Goal: Information Seeking & Learning: Learn about a topic

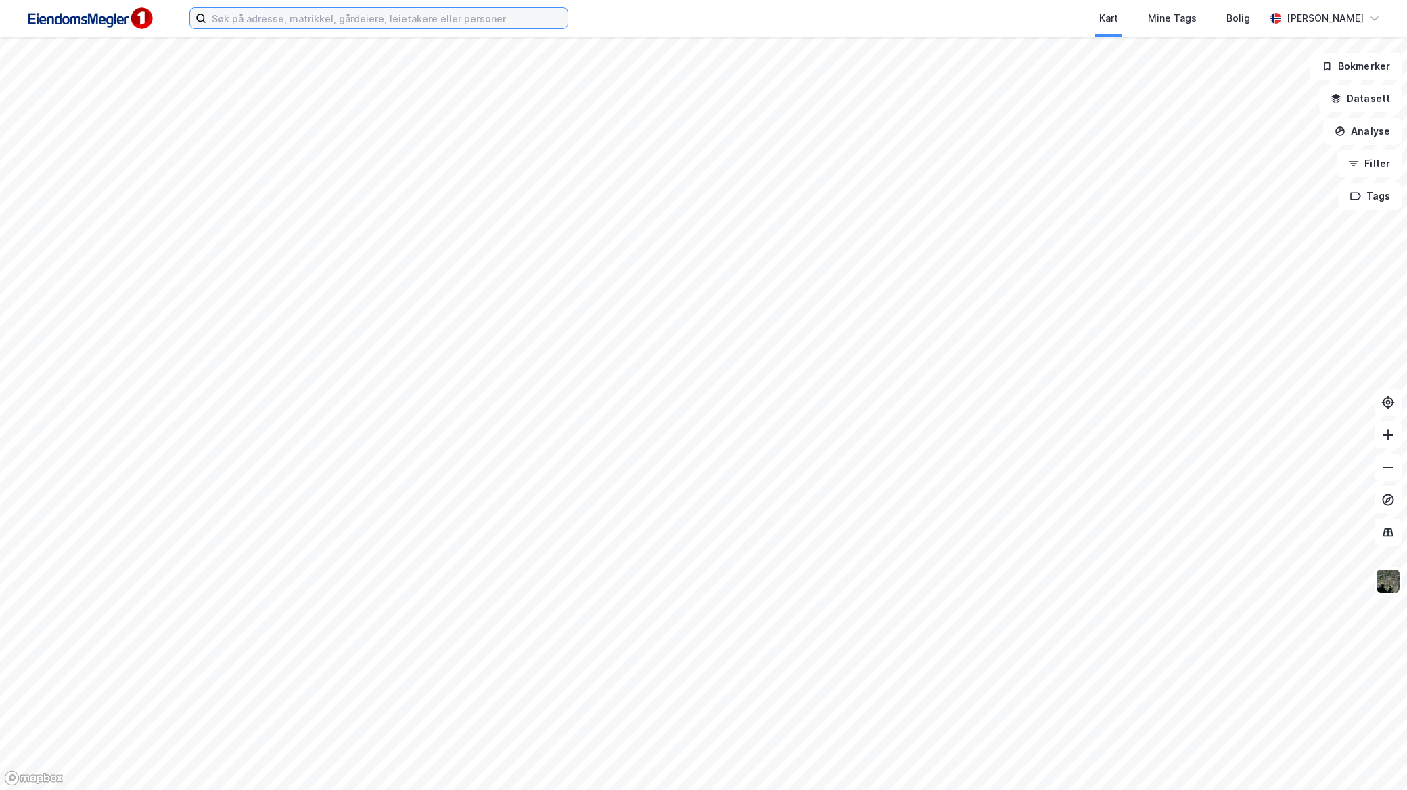
click at [273, 19] on input at bounding box center [386, 18] width 361 height 20
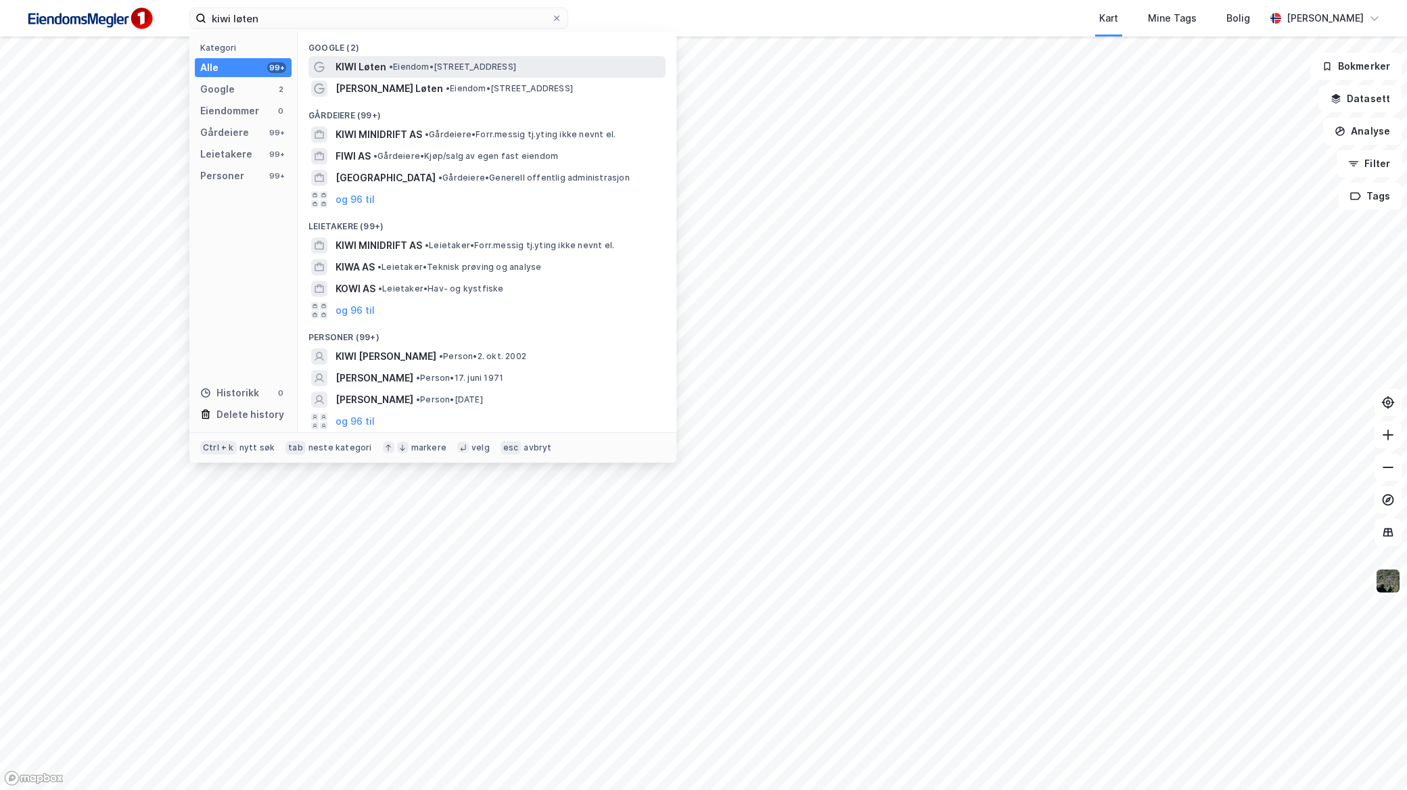
click at [421, 72] on span "• Eiendom • [STREET_ADDRESS]" at bounding box center [452, 67] width 127 height 11
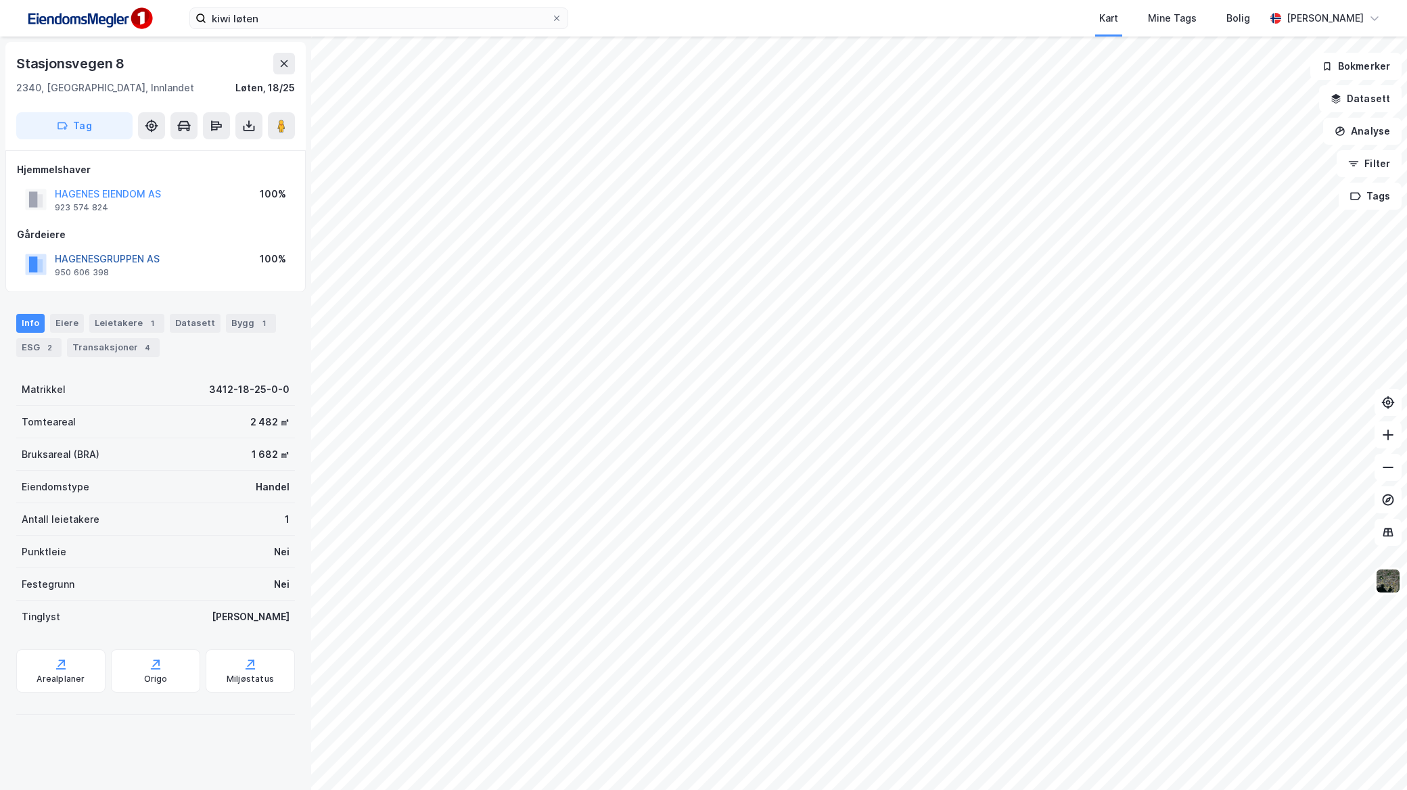
click at [0, 0] on button "HAGENESGRUPPEN AS" at bounding box center [0, 0] width 0 height 0
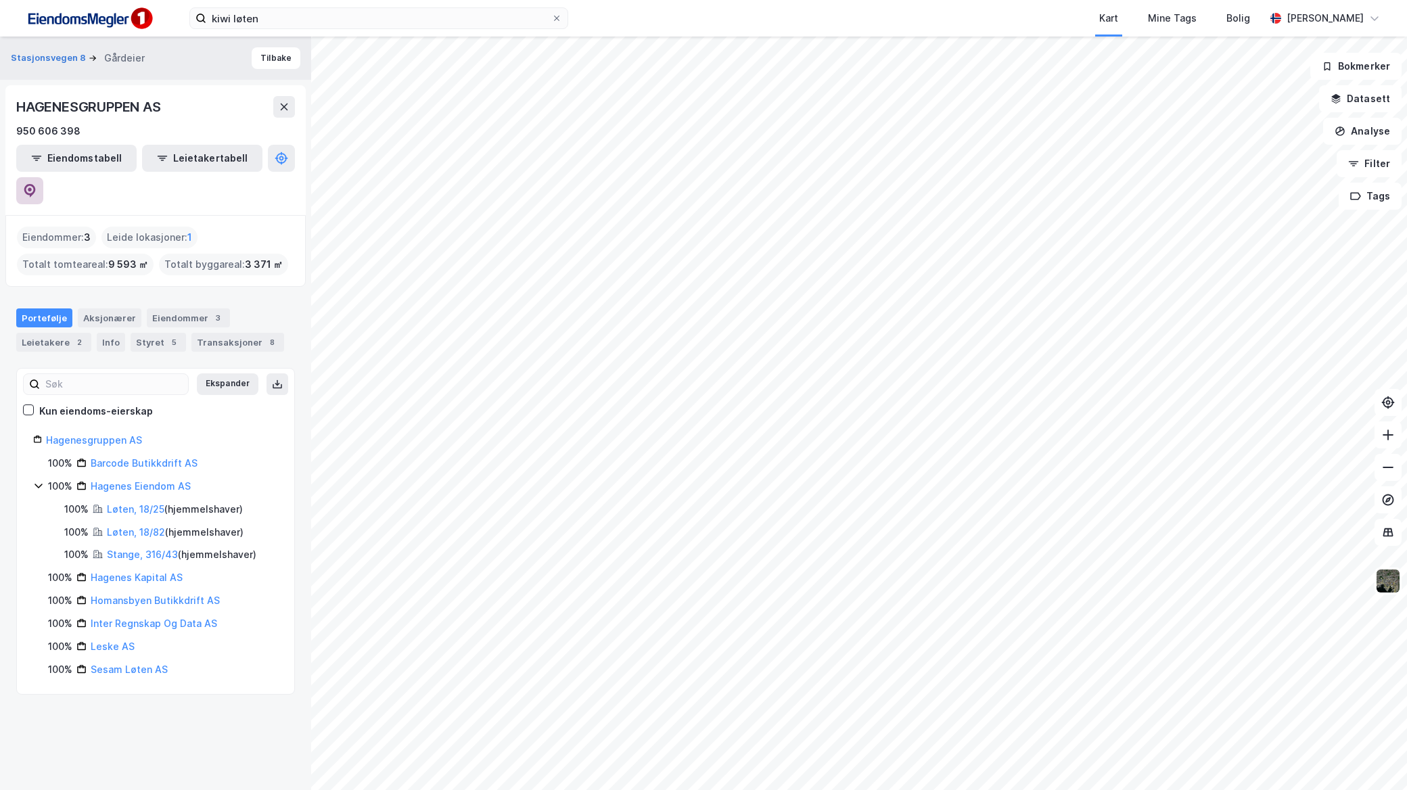
click at [43, 177] on button at bounding box center [29, 190] width 27 height 27
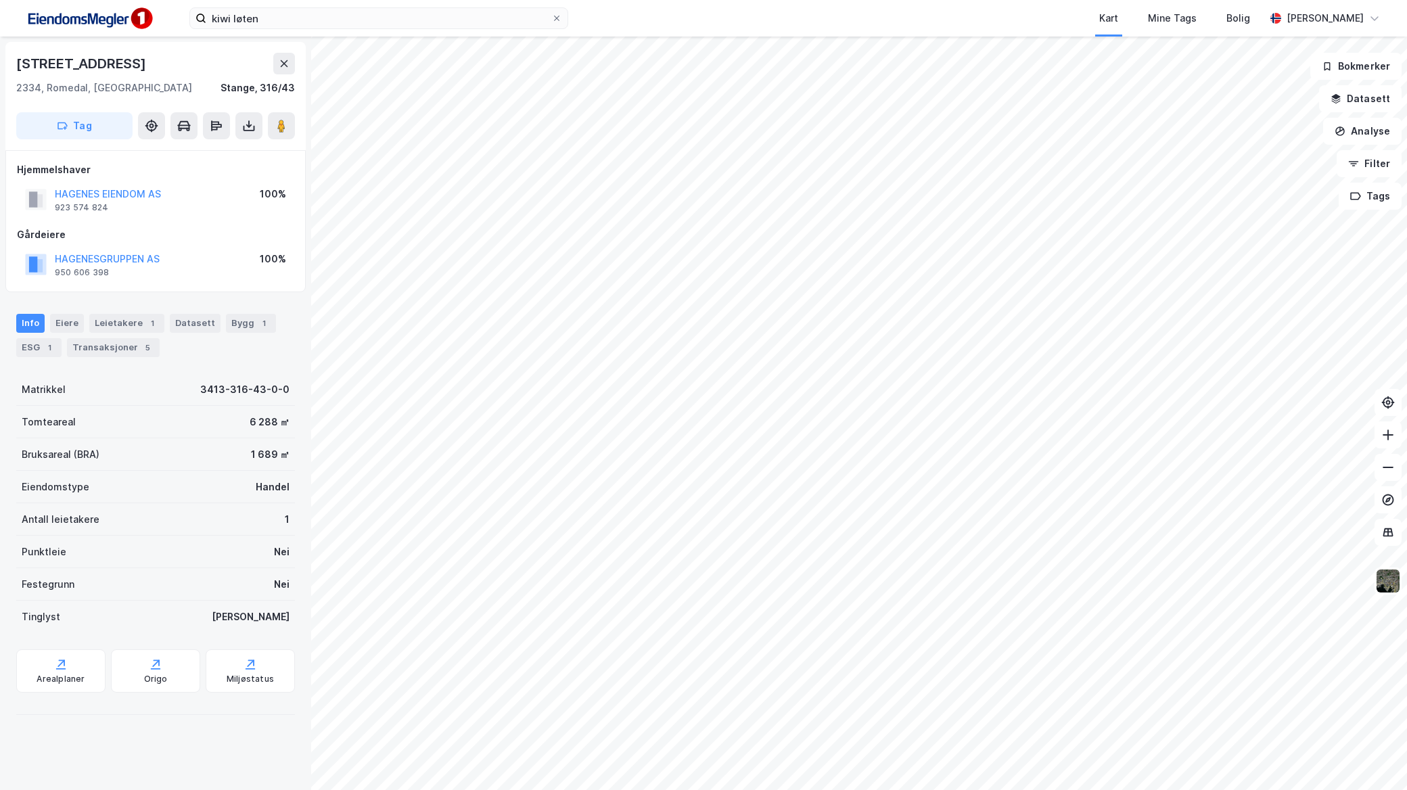
click at [160, 258] on div "HAGENESGRUPPEN AS 950 606 398 100%" at bounding box center [155, 264] width 277 height 32
click at [0, 0] on button "HAGENESGRUPPEN AS" at bounding box center [0, 0] width 0 height 0
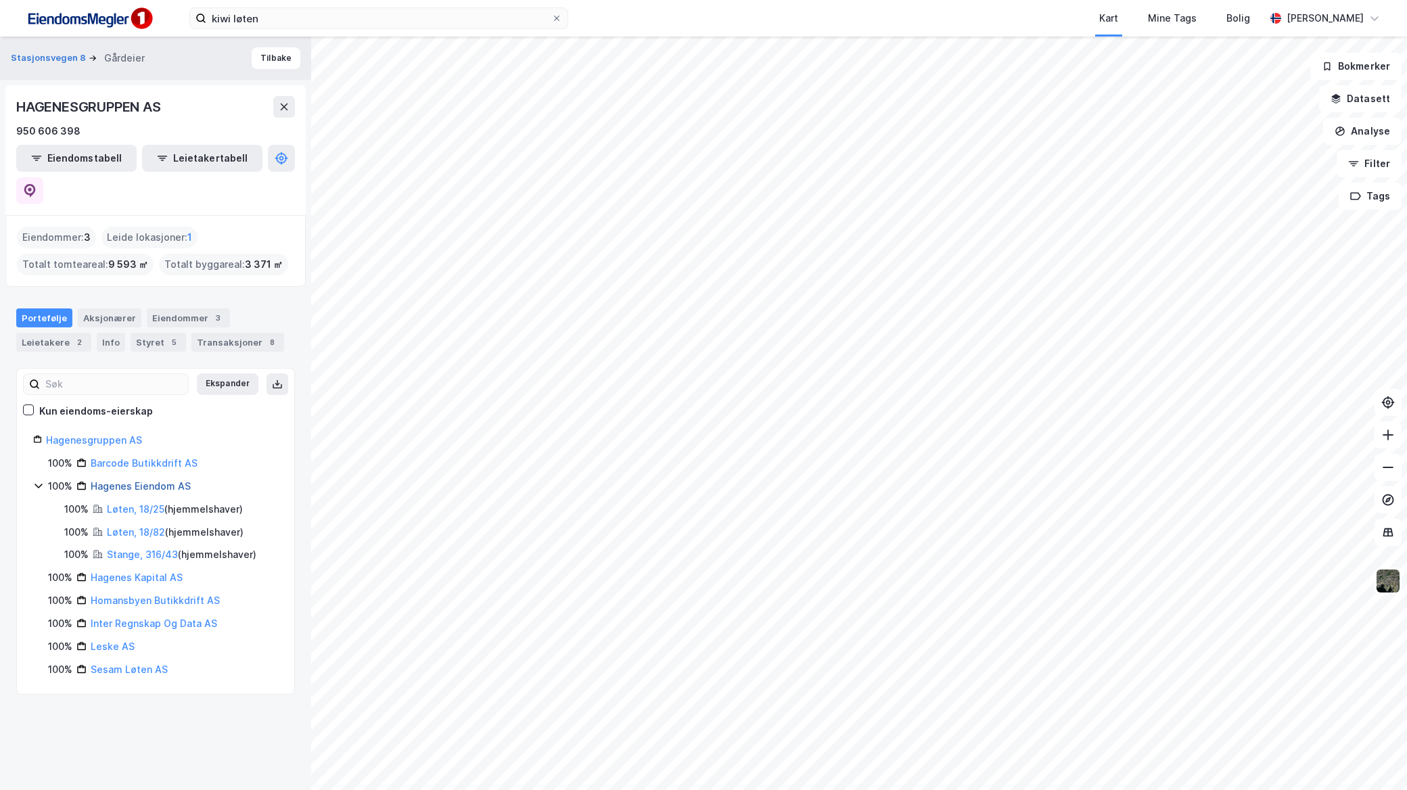
click at [133, 480] on link "Hagenes Eiendom AS" at bounding box center [141, 485] width 100 height 11
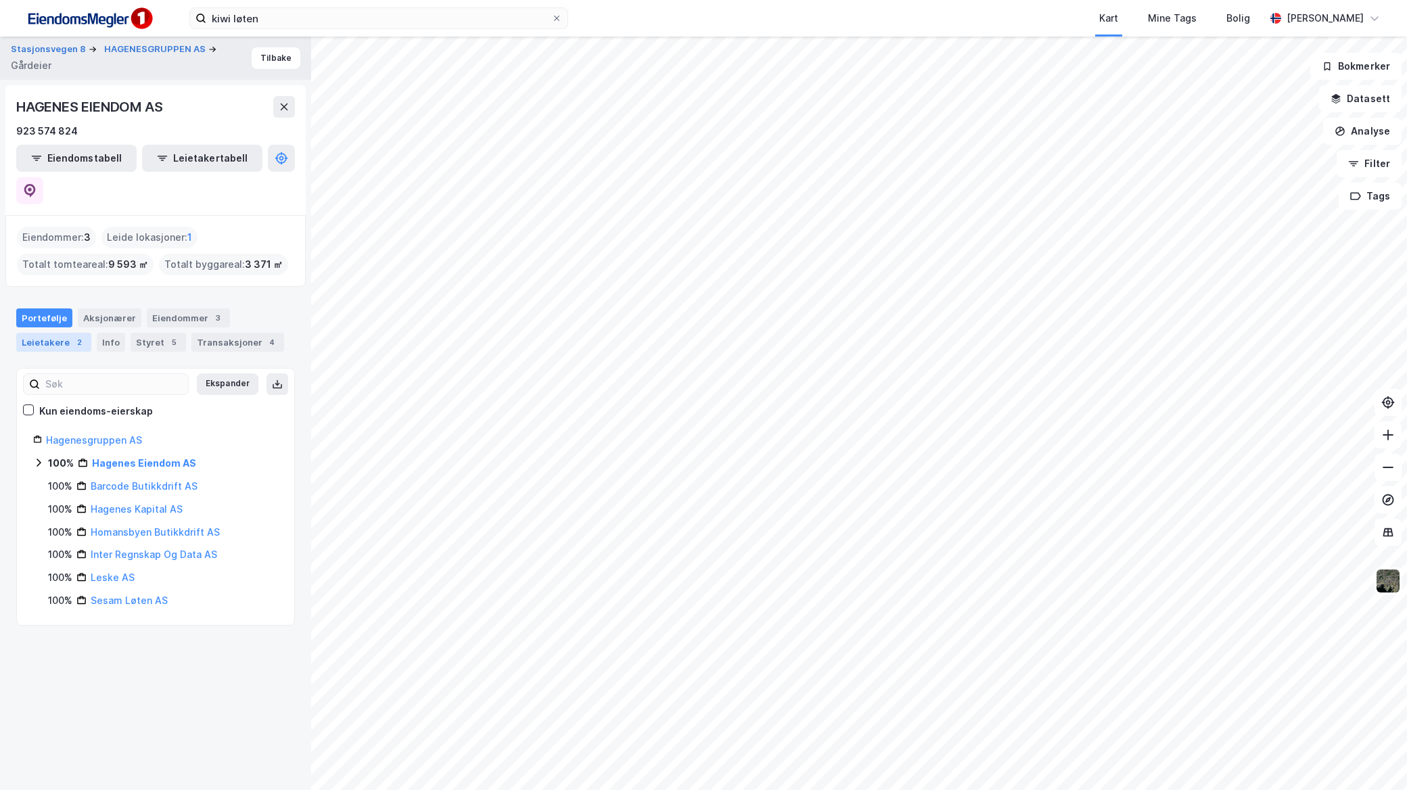
click at [72, 335] on div "2" at bounding box center [79, 342] width 14 height 14
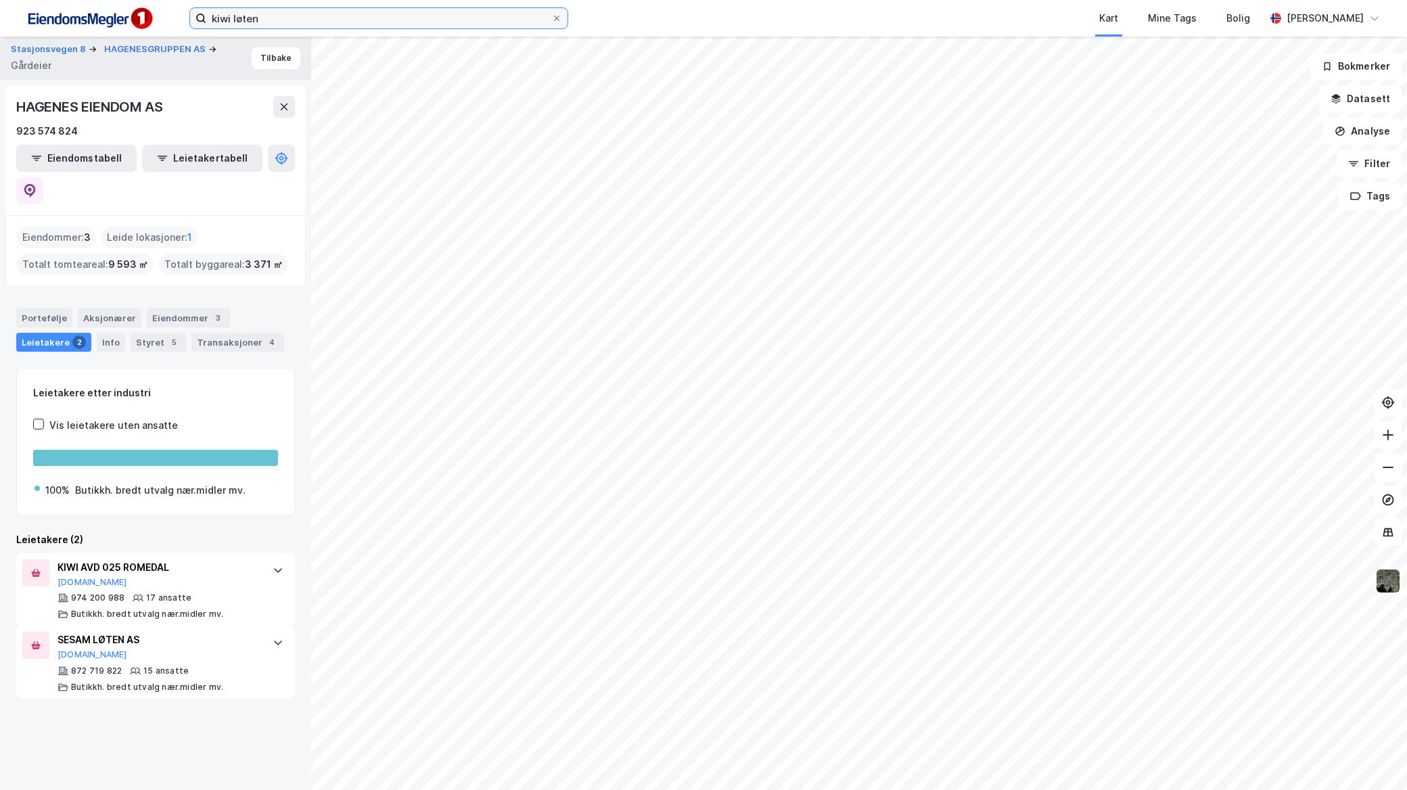
click at [364, 27] on input "kiwi løten" at bounding box center [378, 18] width 345 height 20
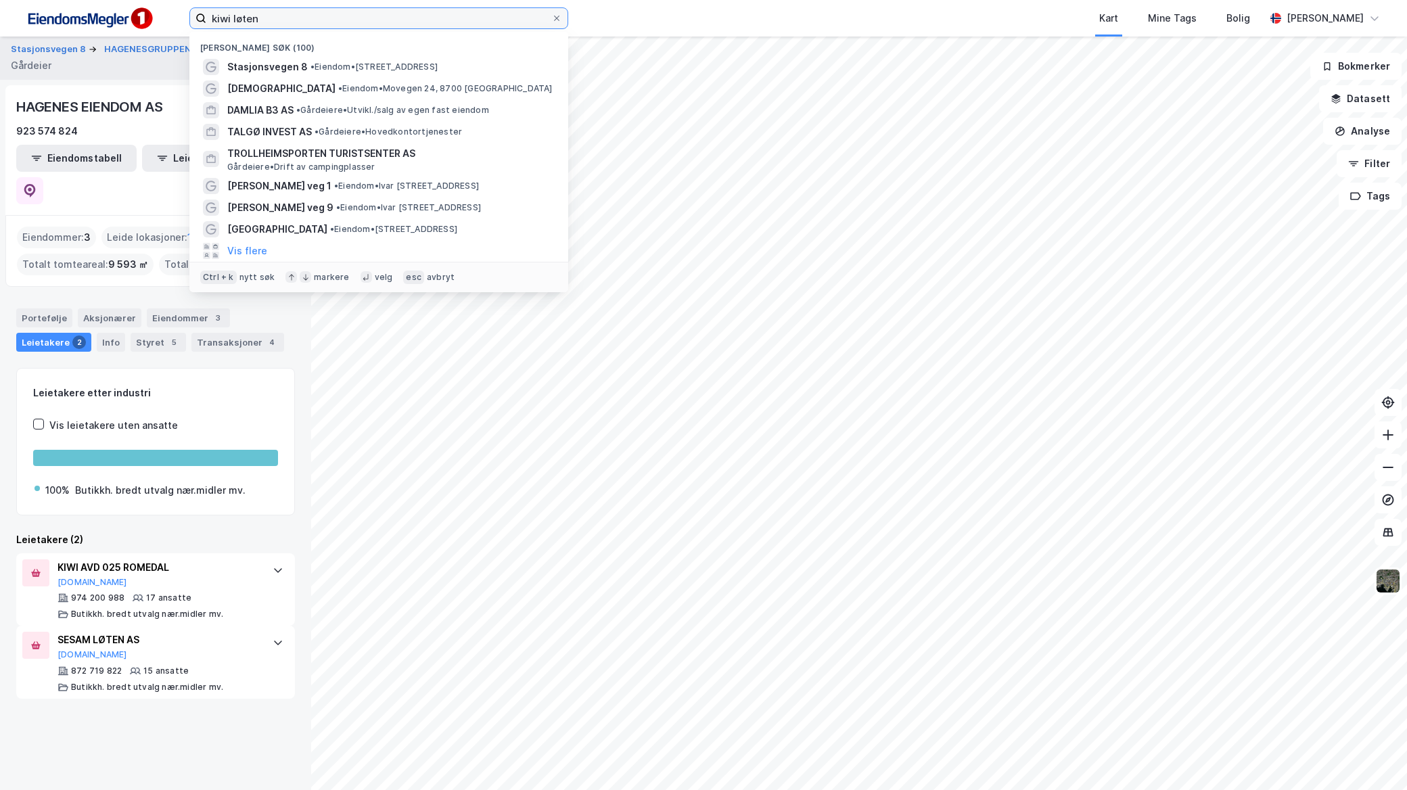
click at [364, 27] on input "kiwi løten" at bounding box center [378, 18] width 345 height 20
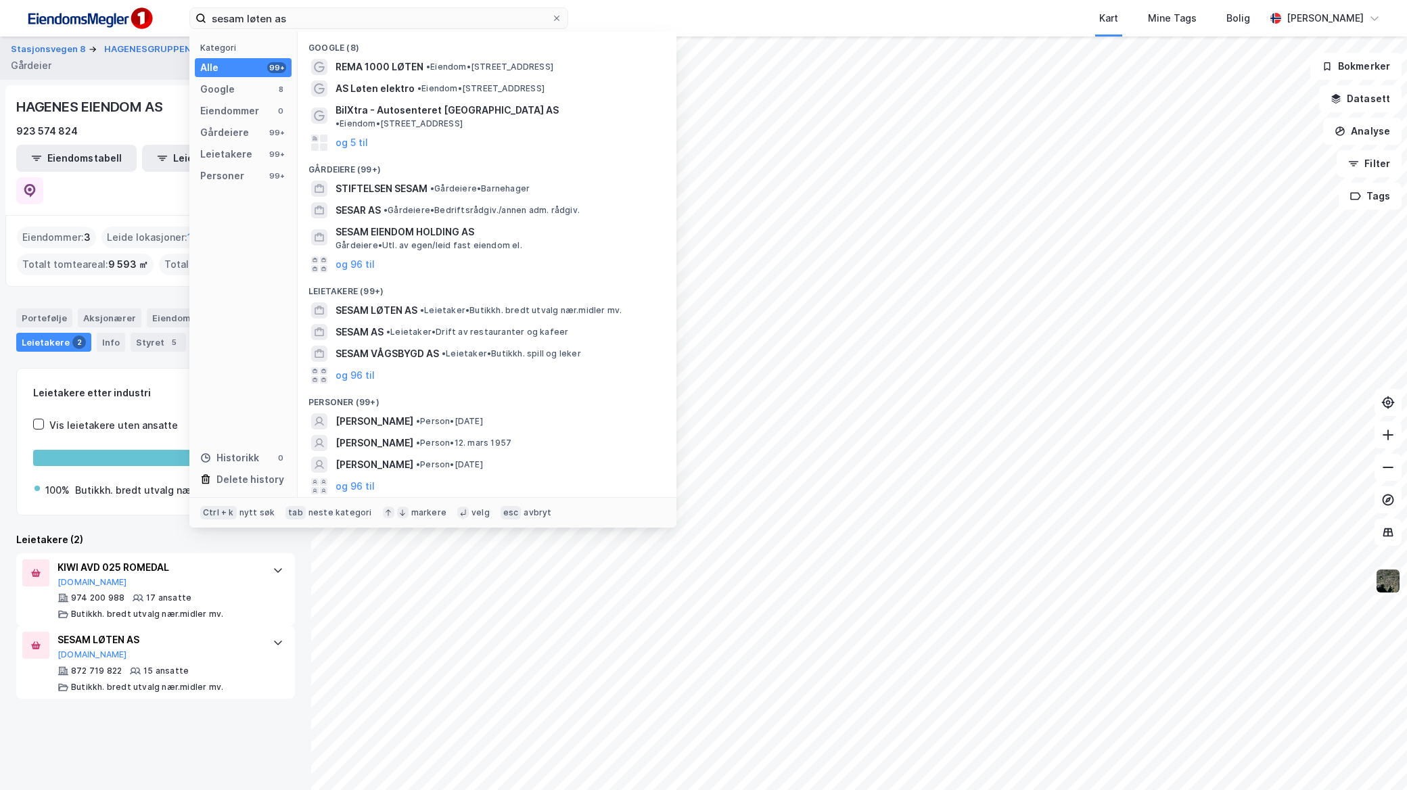
click at [388, 65] on span "REMA 1000 LØTEN" at bounding box center [379, 67] width 88 height 16
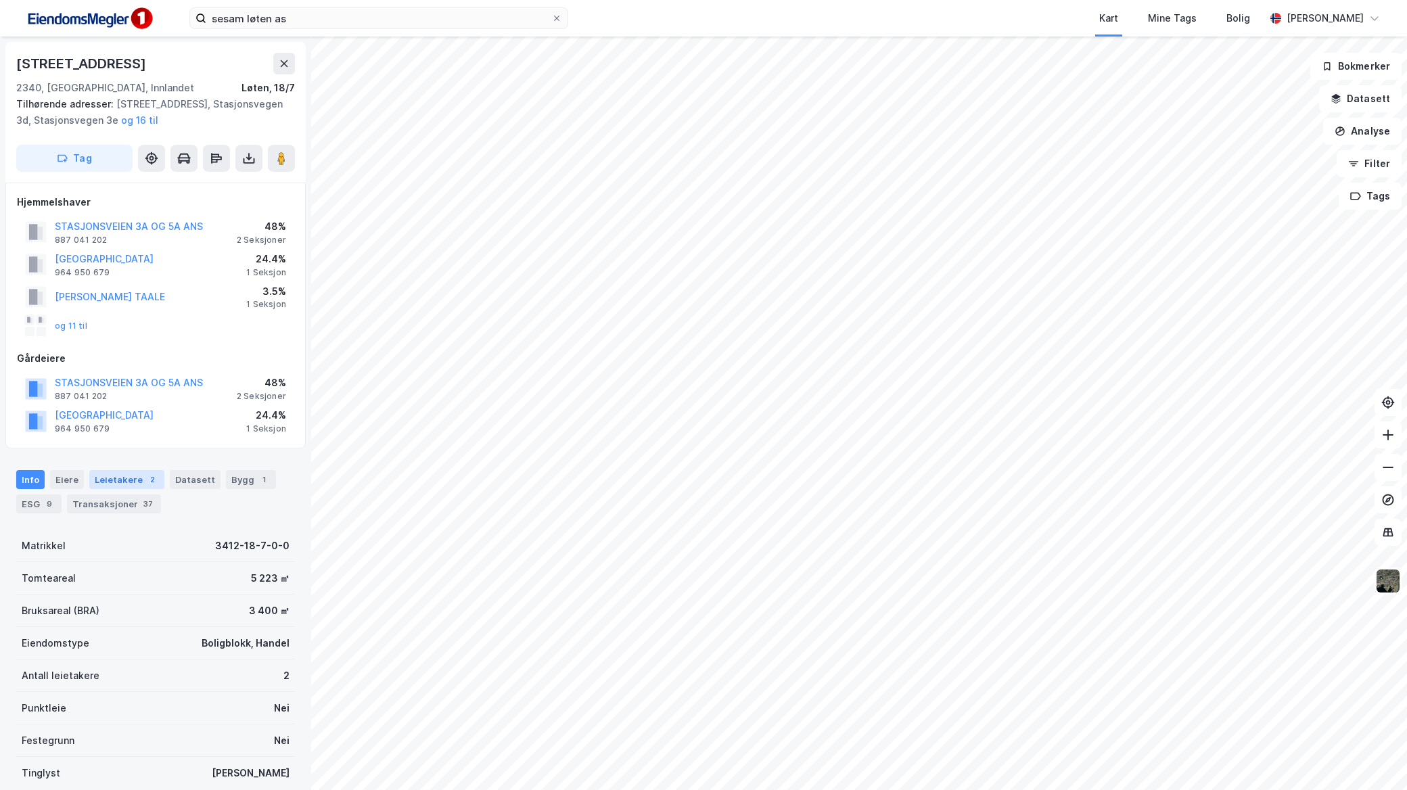
click at [137, 474] on div "Leietakere 2" at bounding box center [126, 479] width 75 height 19
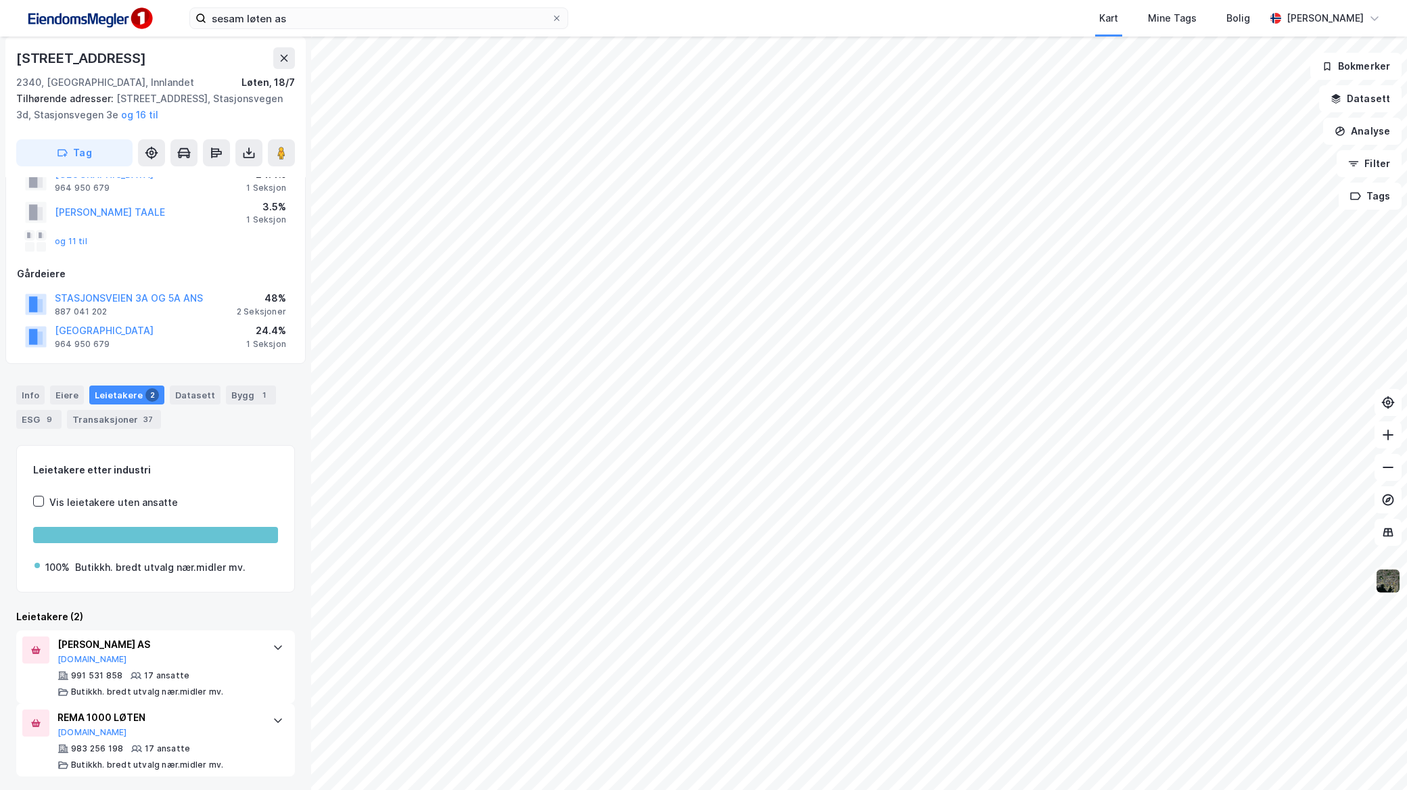
scroll to position [86, 0]
click at [0, 0] on button "og 11 til" at bounding box center [0, 0] width 0 height 0
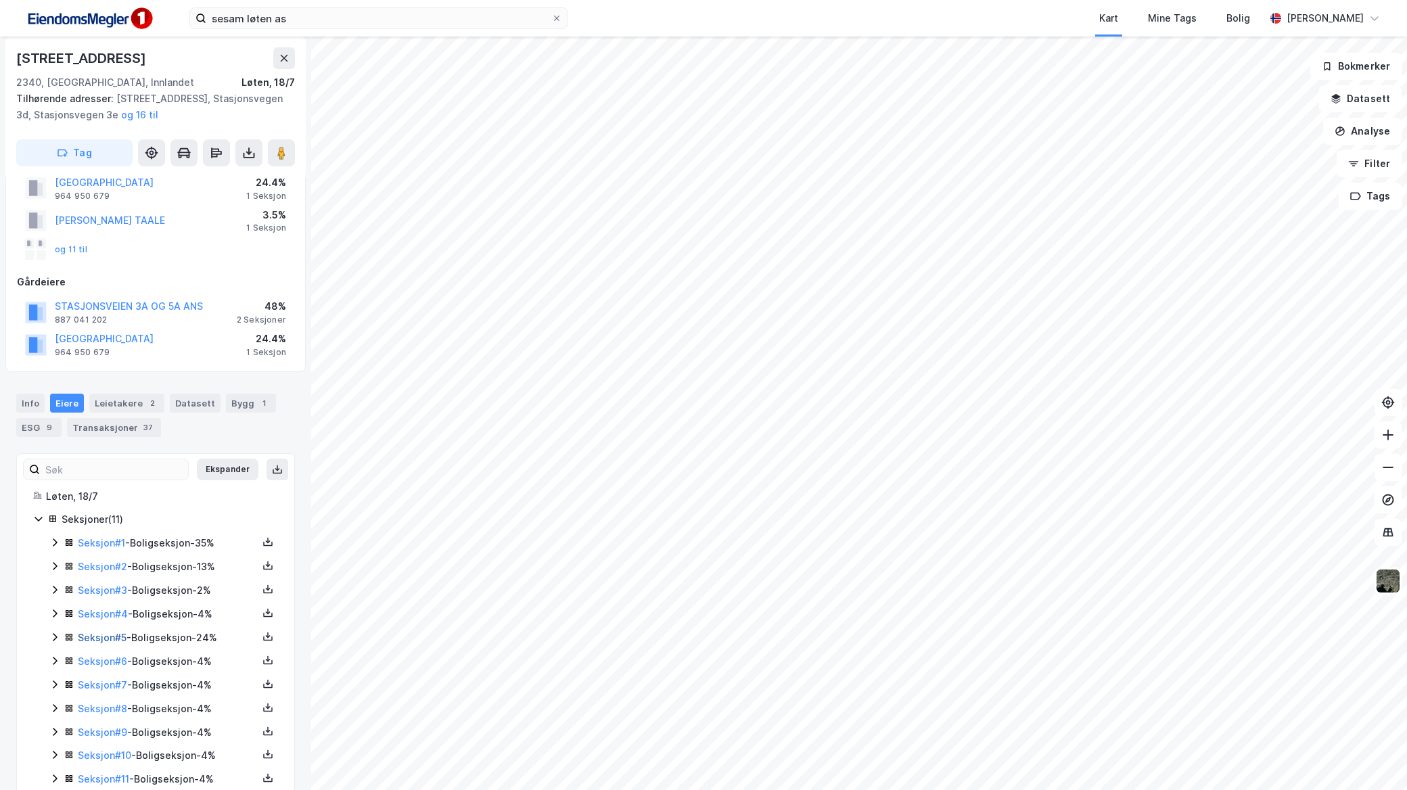
scroll to position [110, 0]
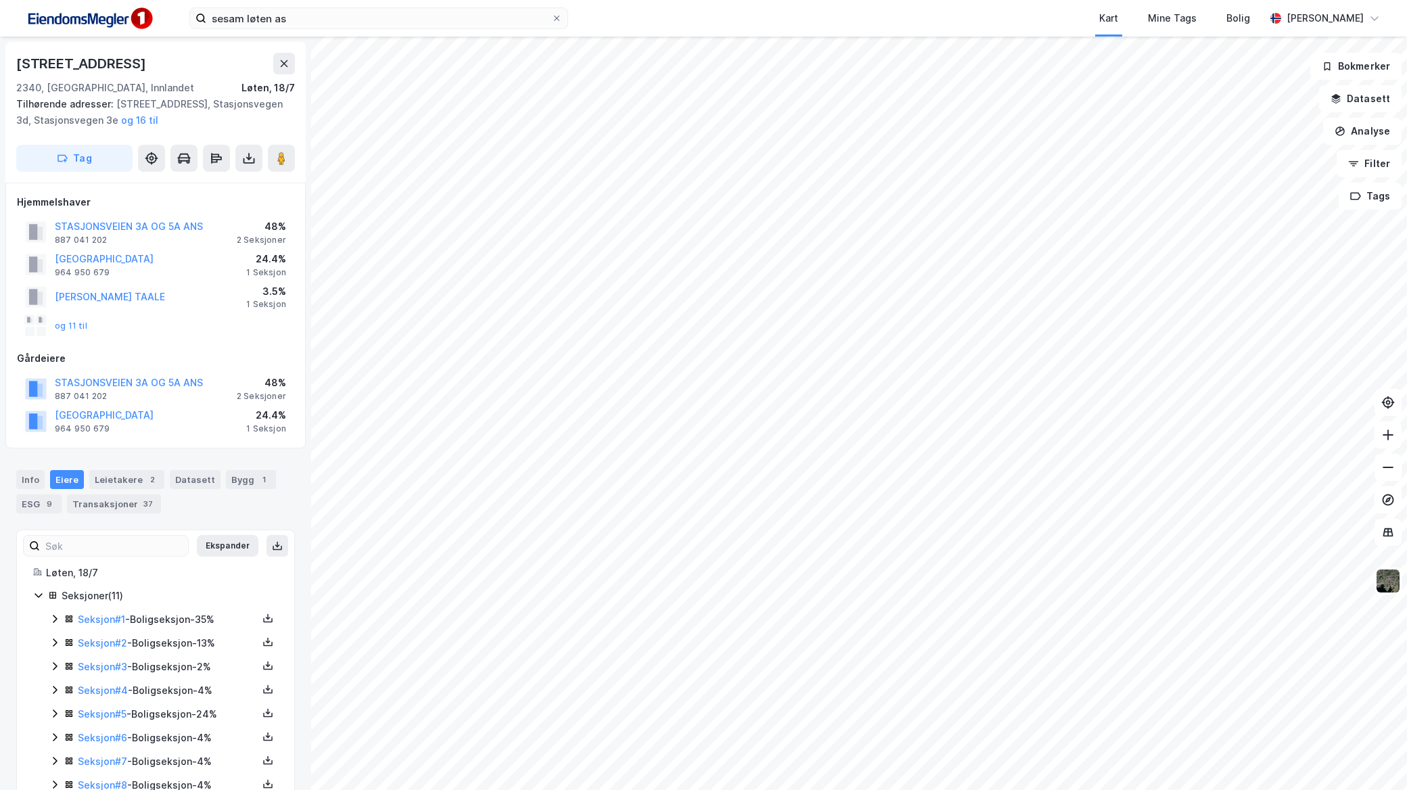
scroll to position [110, 0]
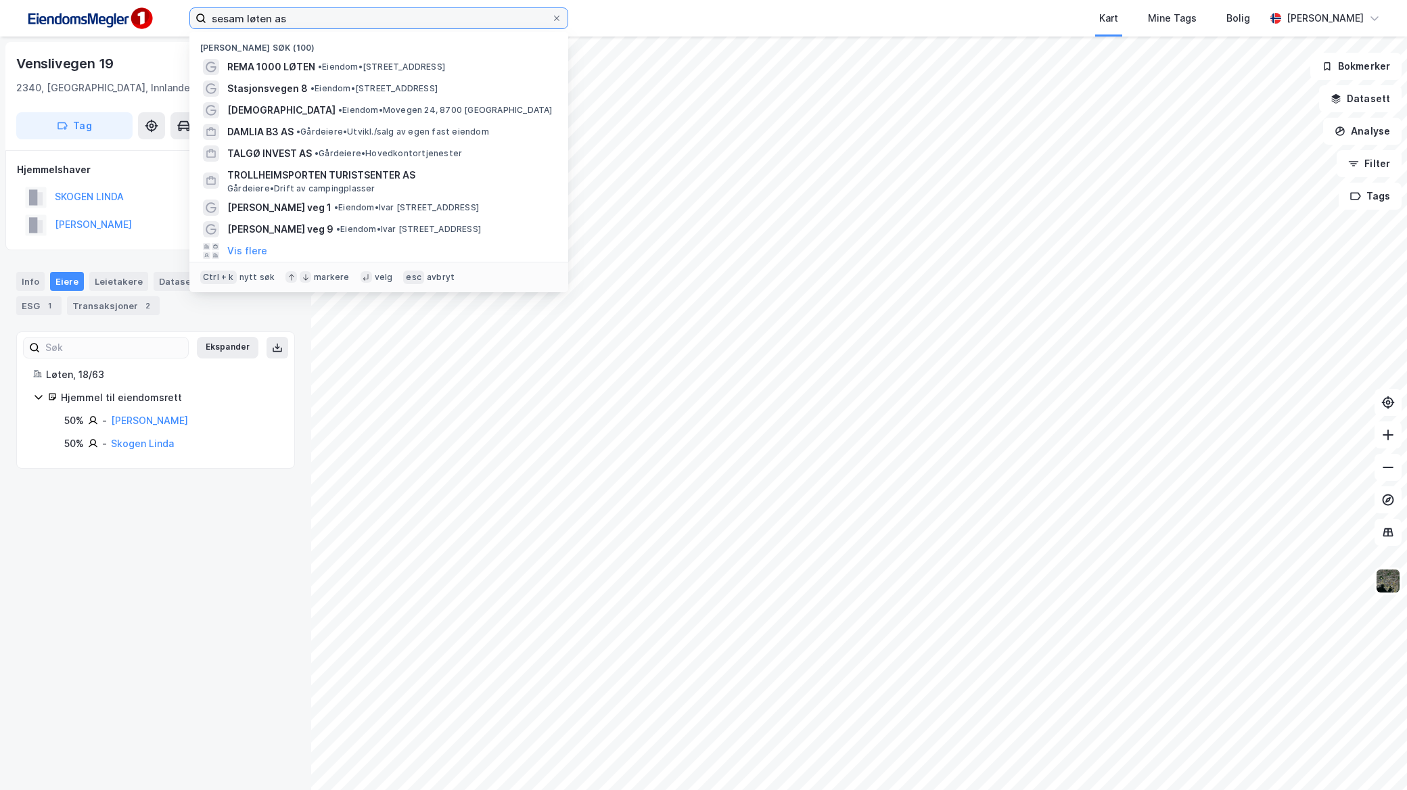
drag, startPoint x: 292, startPoint y: 18, endPoint x: 85, endPoint y: 7, distance: 207.3
click at [95, 9] on div "sesam løten as Nylige søk (100) REMA 1000 LØTEN • Eiendom • Stasjonsvegen 3A, 2…" at bounding box center [703, 18] width 1407 height 37
paste input "Stasjonsvegen 3A"
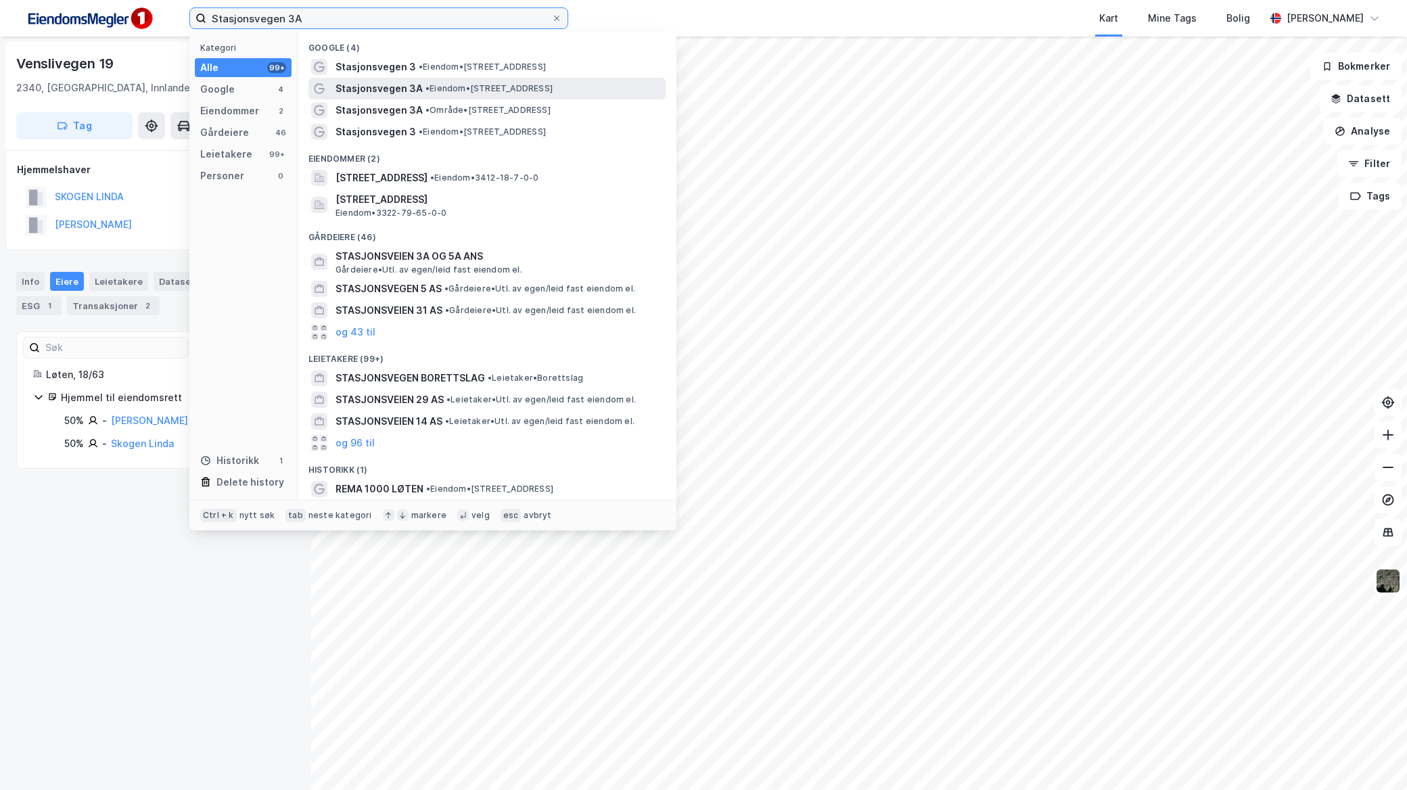
type input "Stasjonsvegen 3A"
click at [440, 90] on span "• Eiendom • Stasjonsvegen 3A, 2340 Løten" at bounding box center [488, 88] width 127 height 11
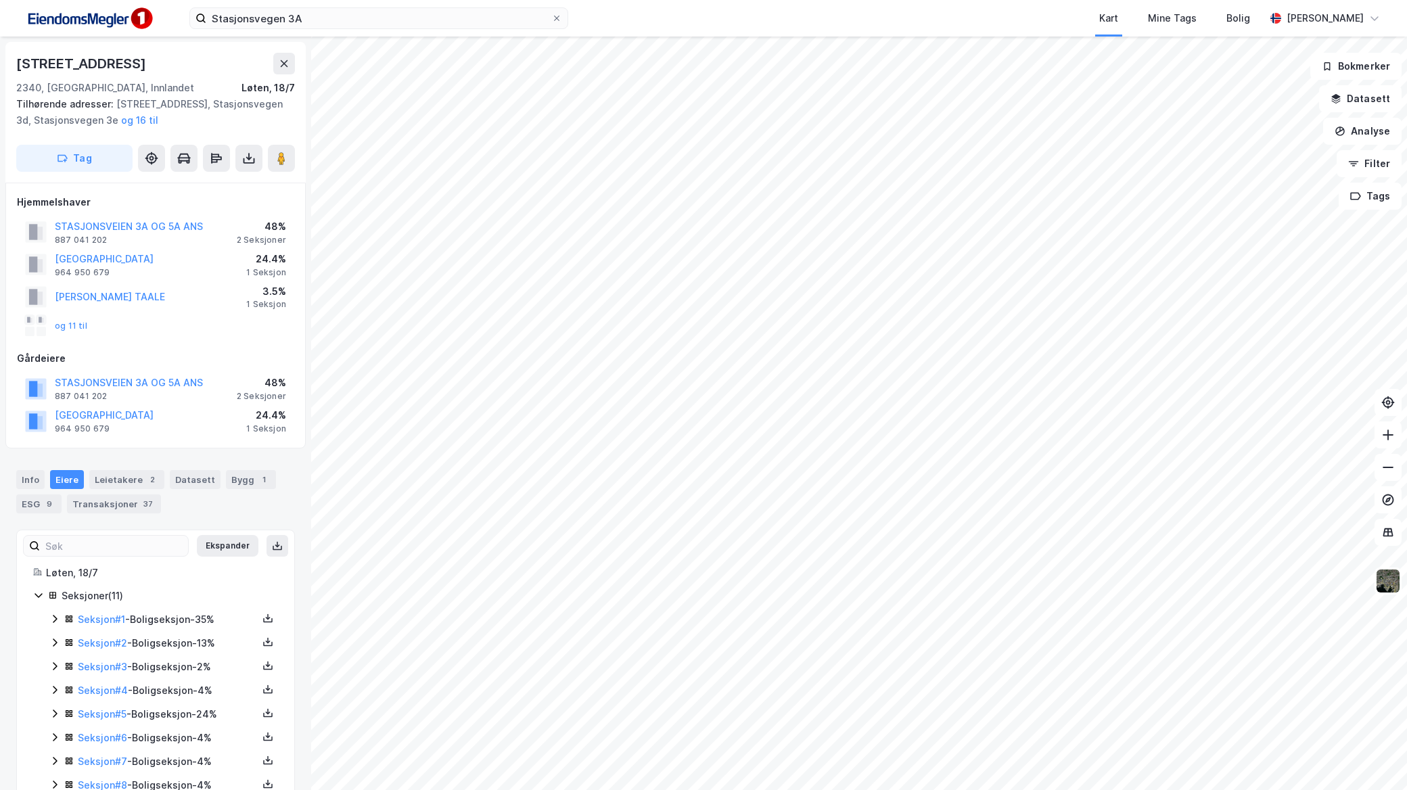
scroll to position [110, 0]
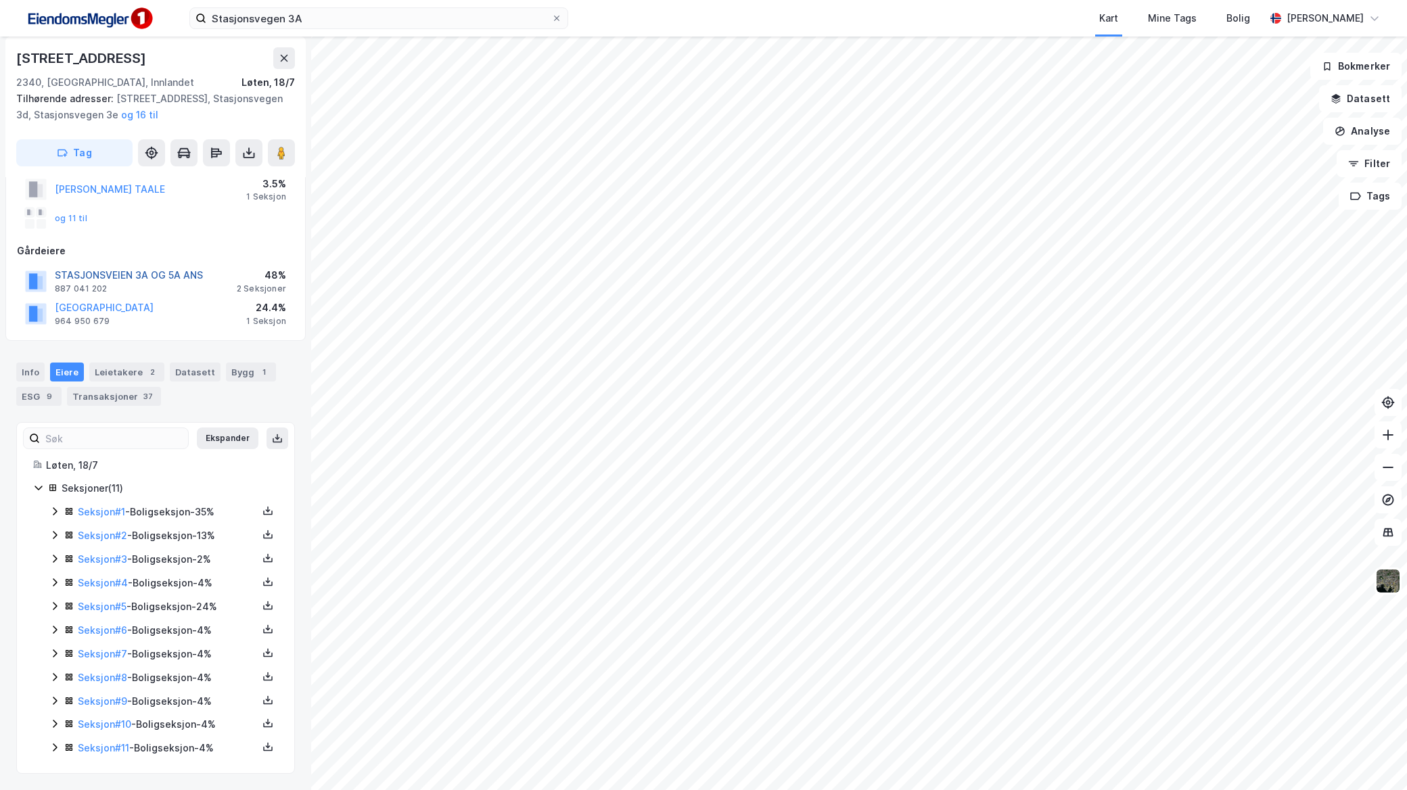
click at [0, 0] on button "STASJONSVEIEN 3A OG 5A ANS" at bounding box center [0, 0] width 0 height 0
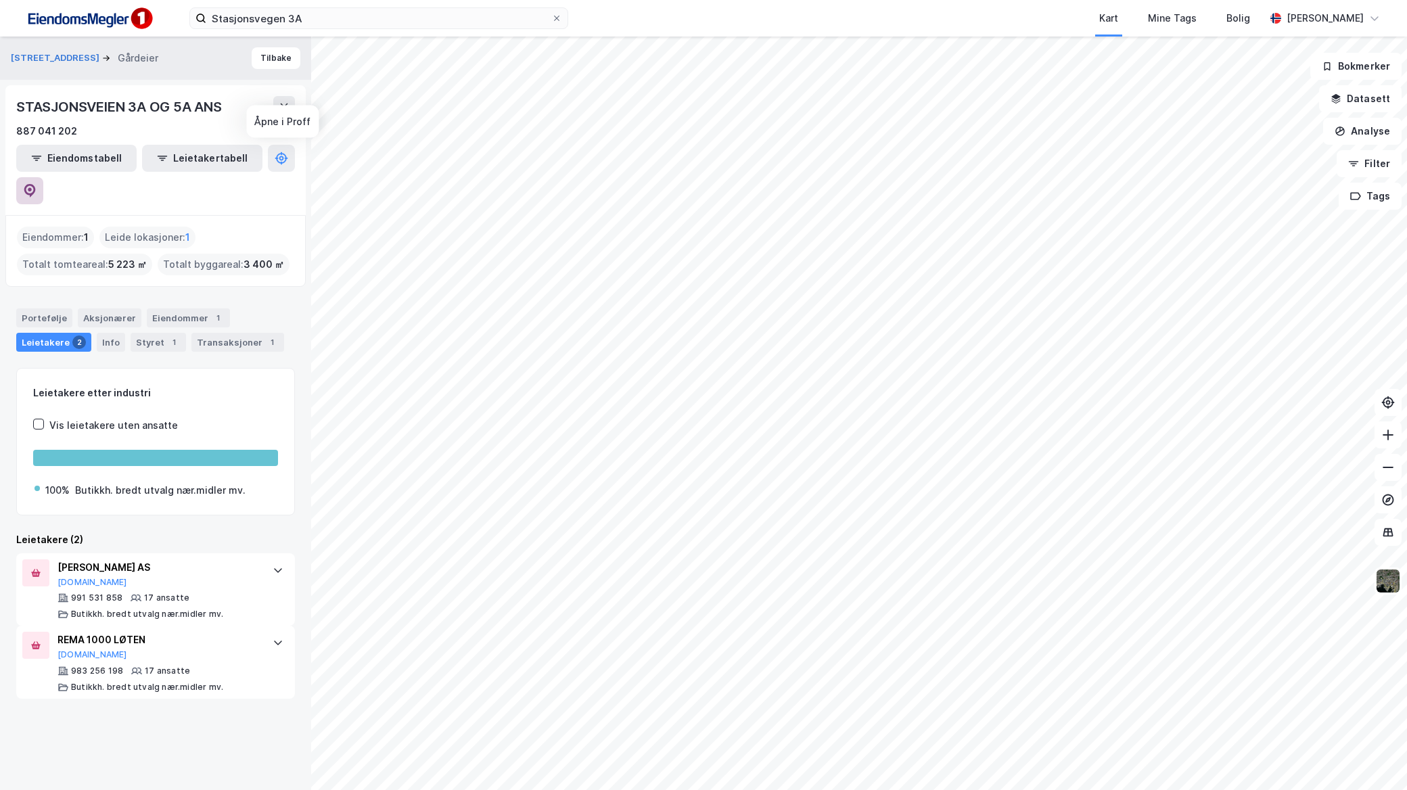
click at [43, 177] on button at bounding box center [29, 190] width 27 height 27
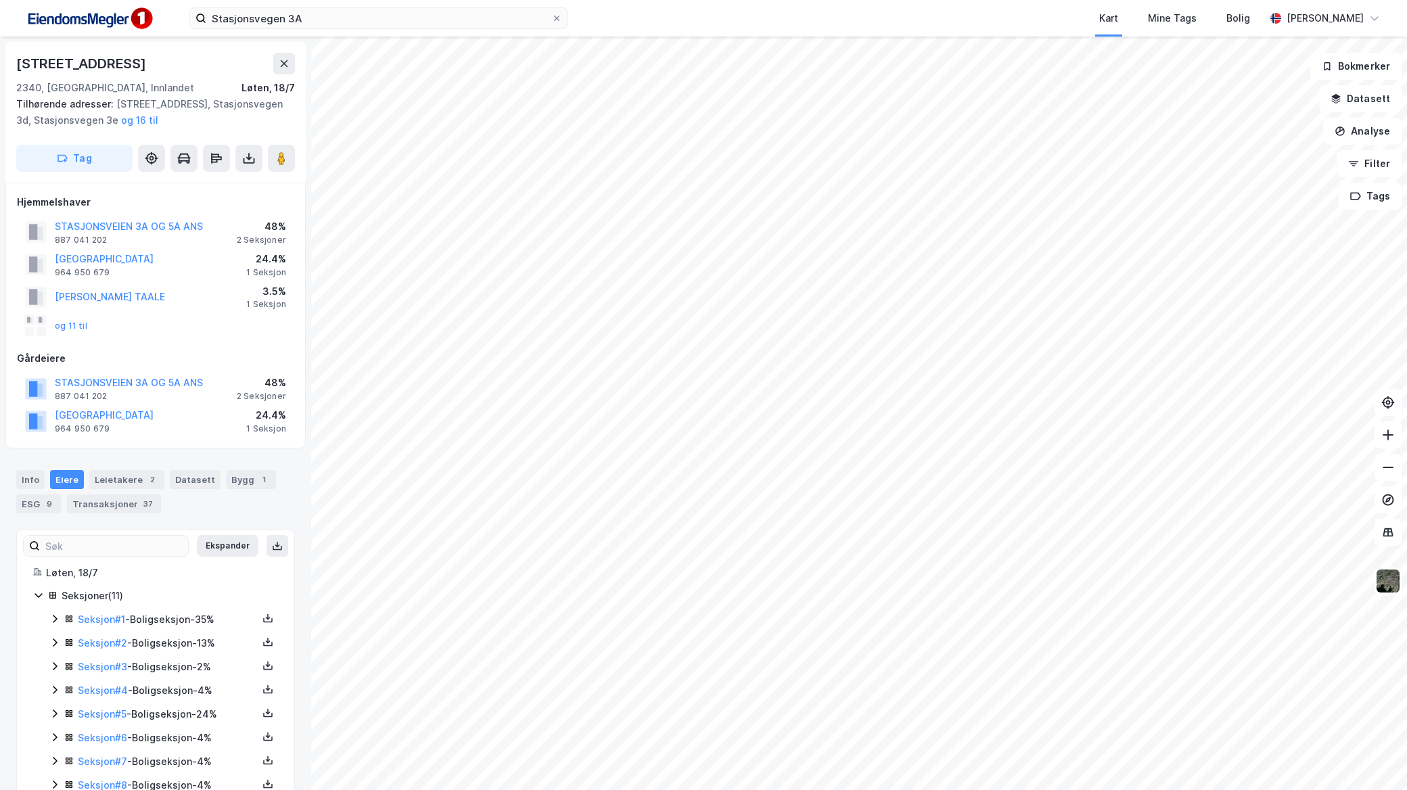
scroll to position [110, 0]
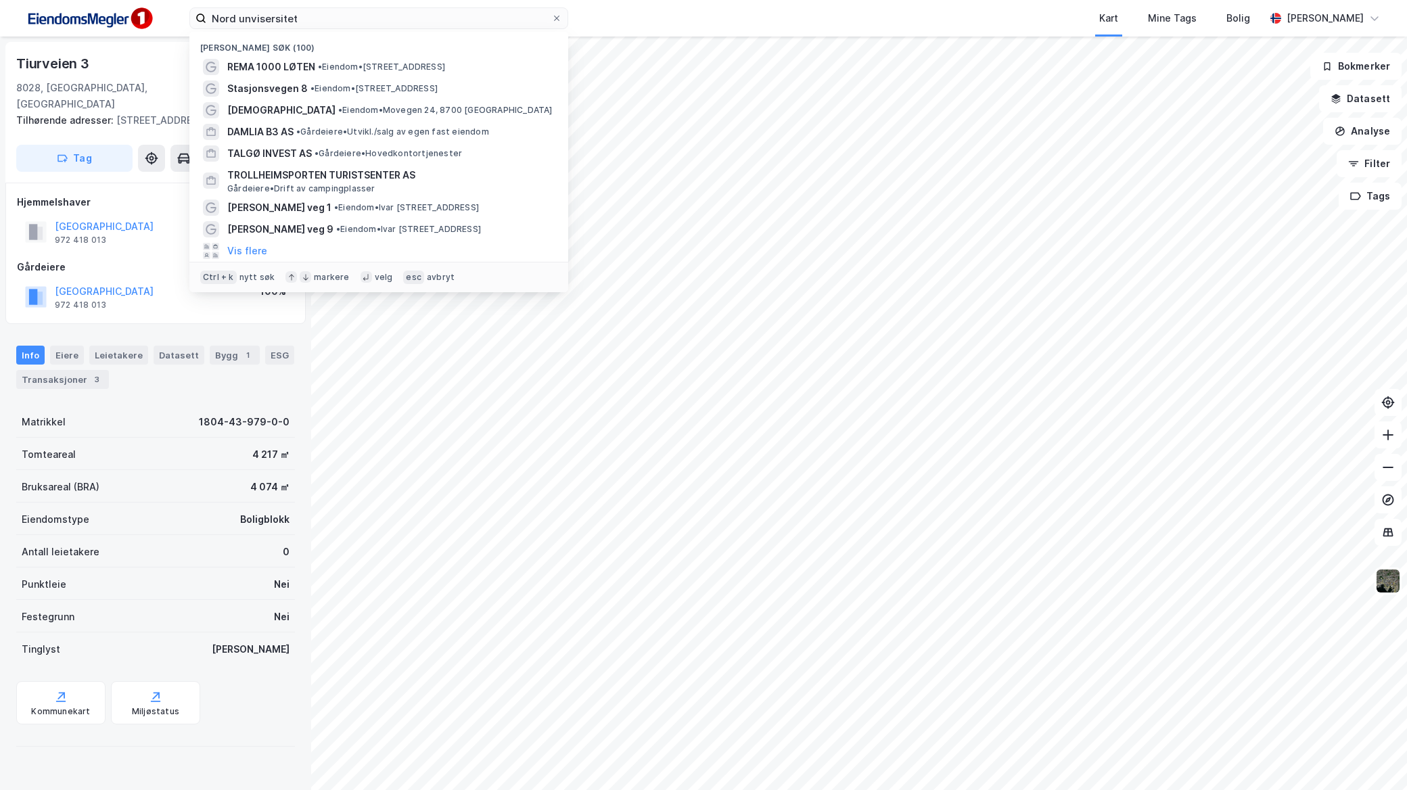
click at [305, 18] on input "Nord unvisersitet" at bounding box center [378, 18] width 345 height 20
drag, startPoint x: 307, startPoint y: 71, endPoint x: 333, endPoint y: 34, distance: 45.1
click at [333, 34] on div "Nylige søk (100) REMA 1000 LØTEN • Eiendom • [STREET_ADDRESS] • Eiendom • [STRE…" at bounding box center [378, 162] width 379 height 260
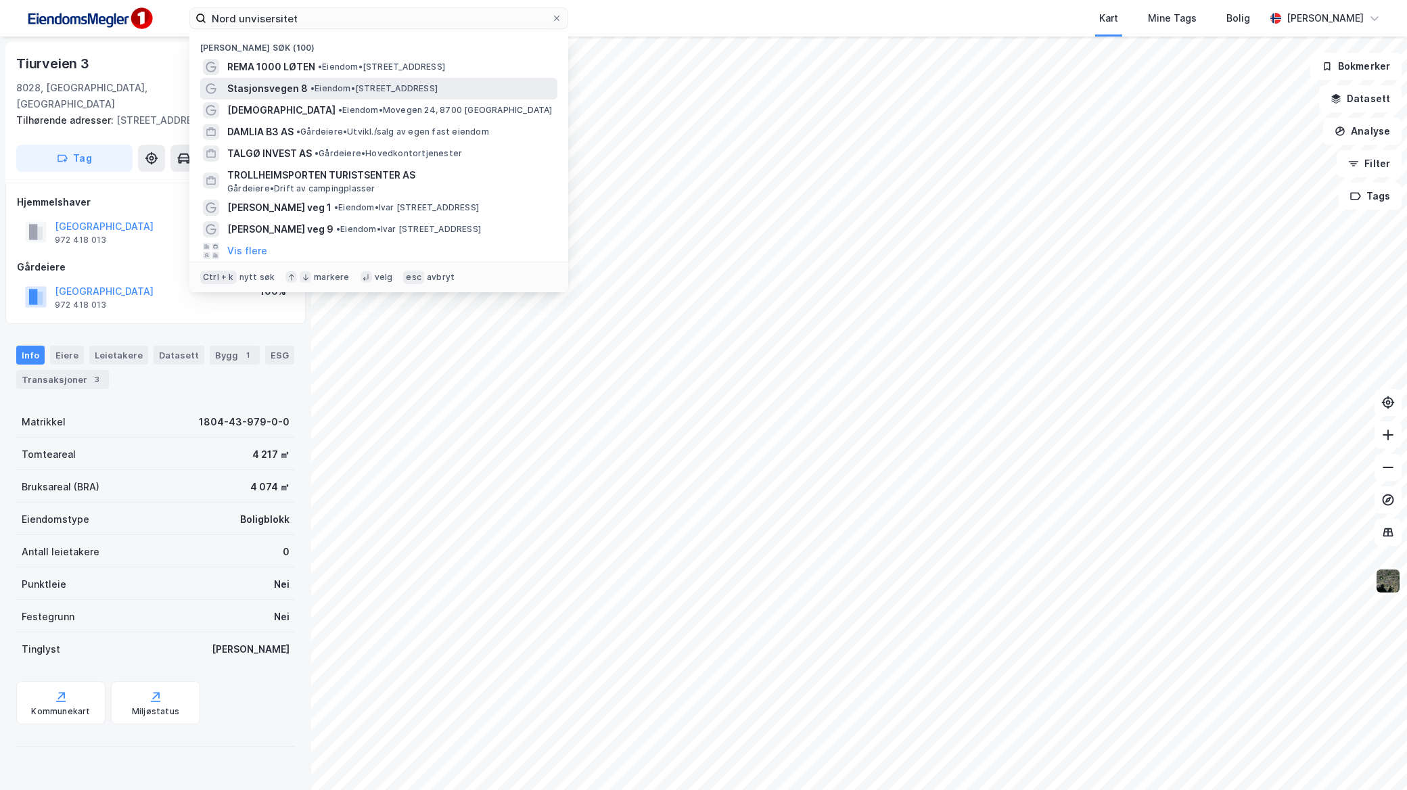
click at [330, 93] on span "• Eiendom • [STREET_ADDRESS]" at bounding box center [373, 88] width 127 height 11
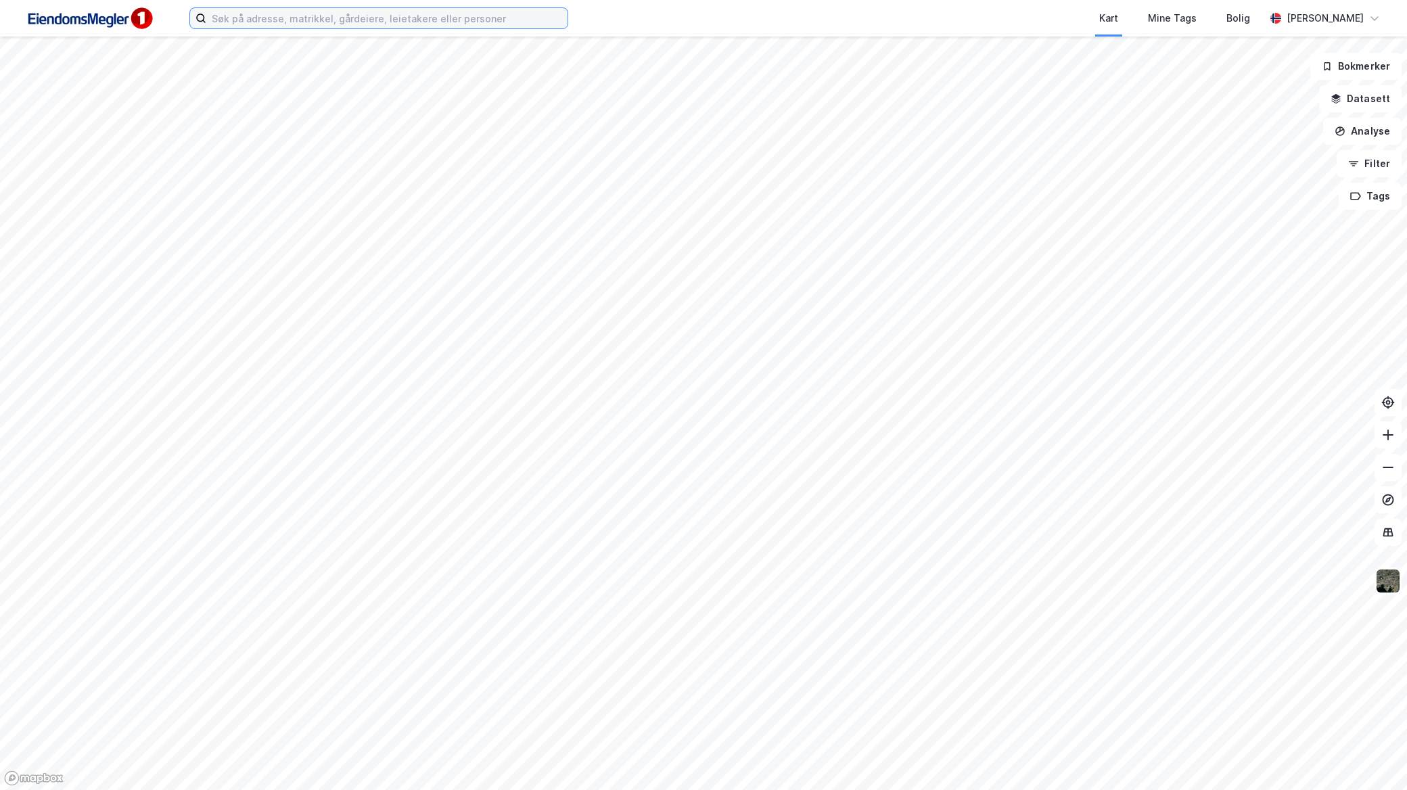
click at [473, 15] on input at bounding box center [386, 18] width 361 height 20
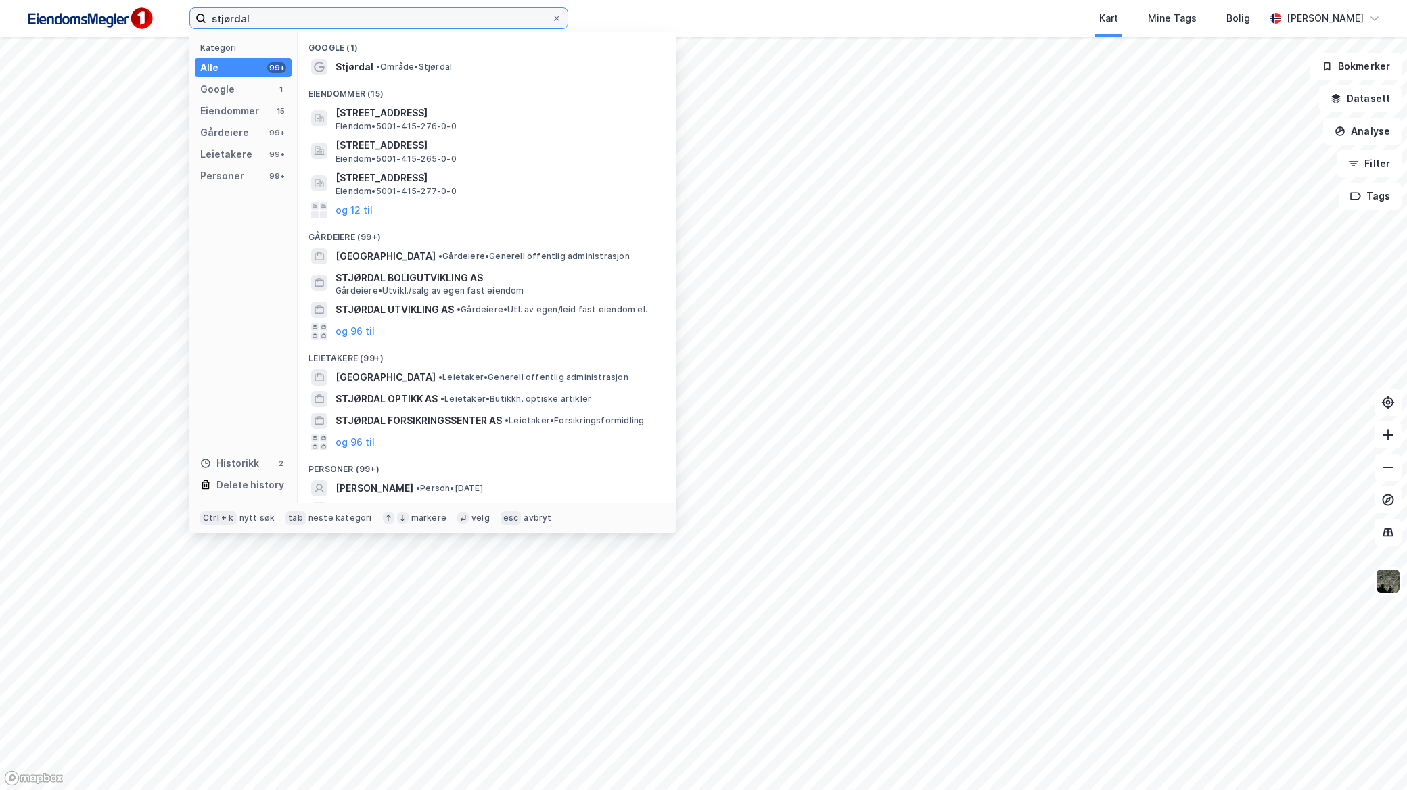
type input "stjørdal"
click at [444, 76] on div "Stjørdal • Område • Stjørdal" at bounding box center [486, 67] width 357 height 22
